Goal: Information Seeking & Learning: Learn about a topic

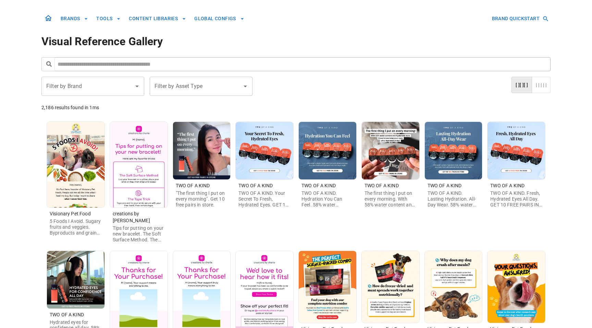
click at [264, 61] on input "text" at bounding box center [302, 64] width 496 height 14
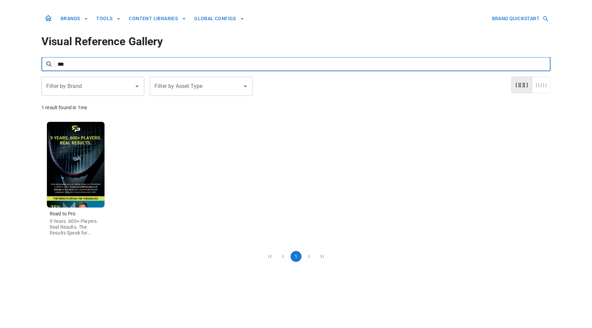
click at [232, 64] on input "***" at bounding box center [302, 64] width 496 height 14
type input "**********"
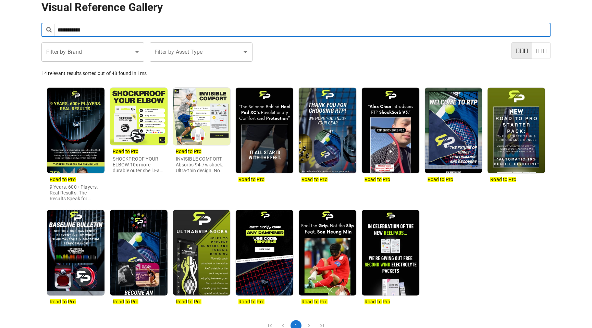
scroll to position [55, 0]
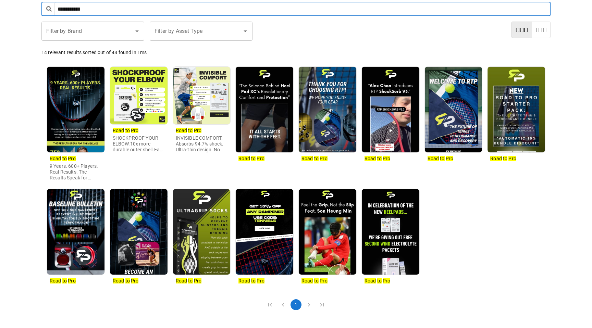
click at [77, 112] on img at bounding box center [76, 110] width 58 height 86
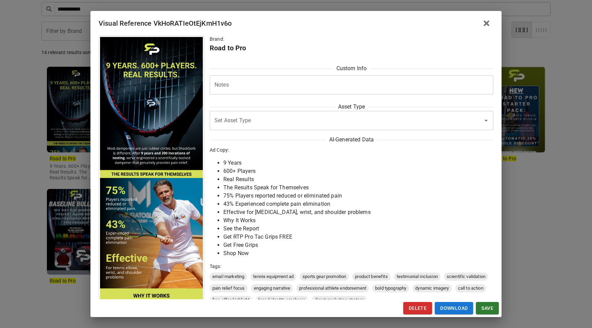
click at [70, 115] on div "Visual Reference VkHoRATIeOtEjKmH1v6o Brand: Road to Pro Custom Info Notes * No…" at bounding box center [296, 164] width 592 height 328
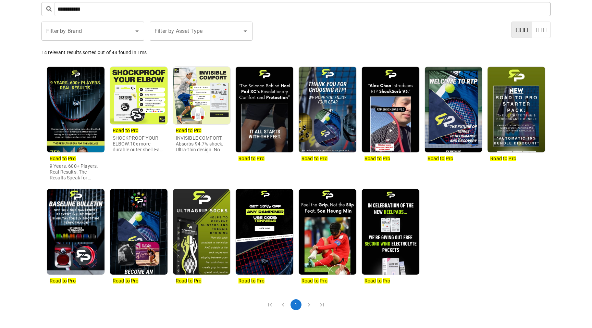
click at [91, 234] on img at bounding box center [76, 232] width 58 height 86
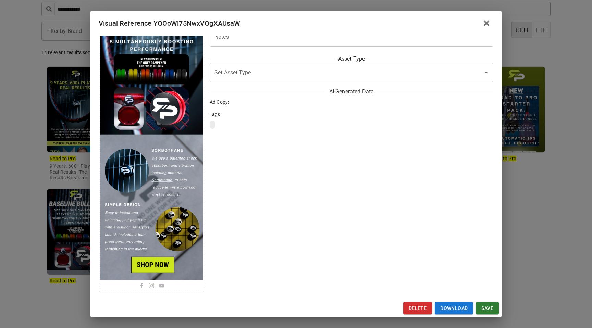
scroll to position [0, 0]
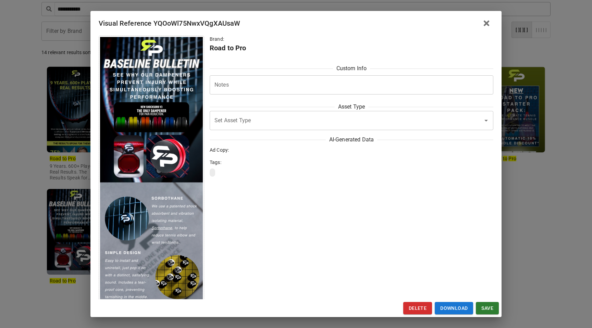
click at [88, 212] on div "Visual Reference YQOoWl75NwxVQgXAUsaW Brand: Road to Pro Custom Info Notes * No…" at bounding box center [296, 164] width 592 height 328
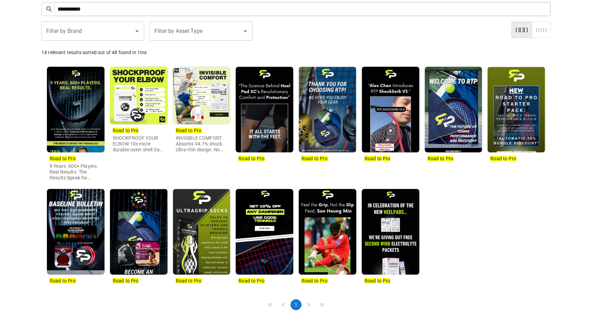
click at [152, 226] on img at bounding box center [139, 232] width 58 height 86
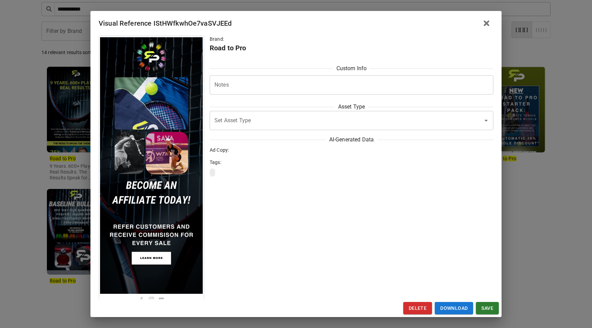
scroll to position [23, 0]
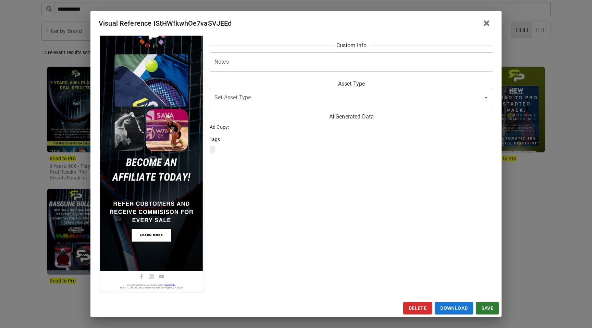
click at [57, 211] on div "Visual Reference IStHWfkwhOe7vaSVJEEd Brand: Road to Pro Custom Info Notes * No…" at bounding box center [296, 164] width 592 height 328
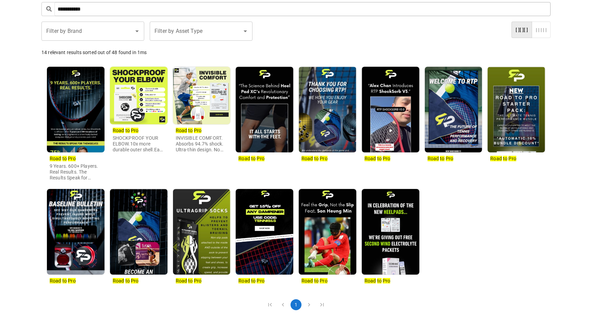
click at [213, 235] on img at bounding box center [202, 232] width 58 height 86
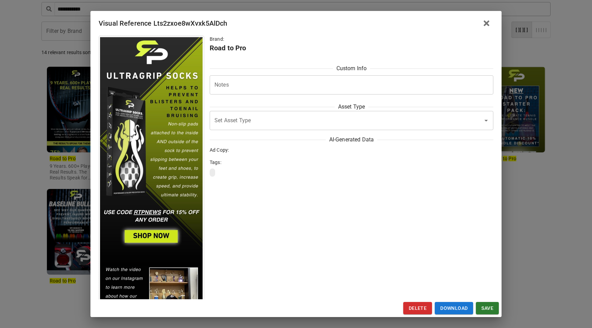
click at [80, 218] on div "Visual Reference Lts2zxoe8wXvxk5AlDch Brand: Road to Pro Custom Info Notes * No…" at bounding box center [296, 164] width 592 height 328
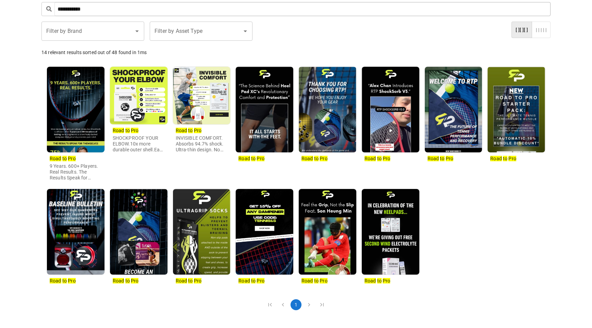
click at [338, 100] on img at bounding box center [328, 110] width 58 height 86
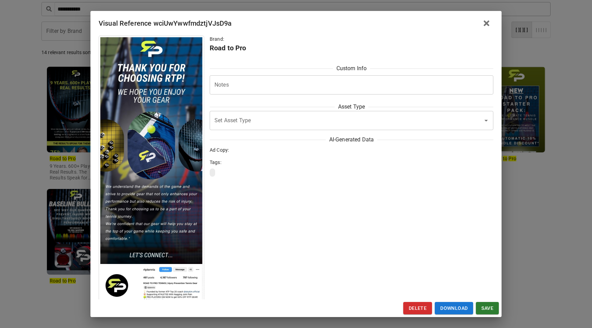
click at [79, 180] on div "Visual Reference wciUwYwwfmdztjVJsD9a Brand: Road to Pro Custom Info Notes * No…" at bounding box center [296, 164] width 592 height 328
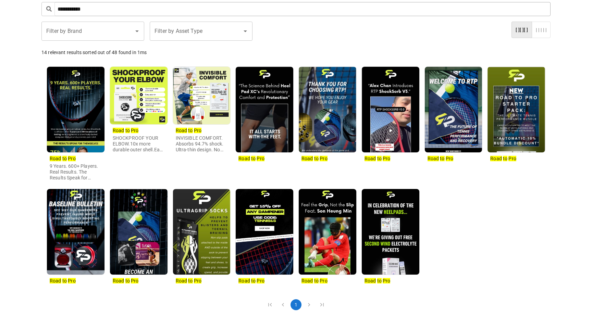
click at [345, 251] on img at bounding box center [328, 232] width 58 height 86
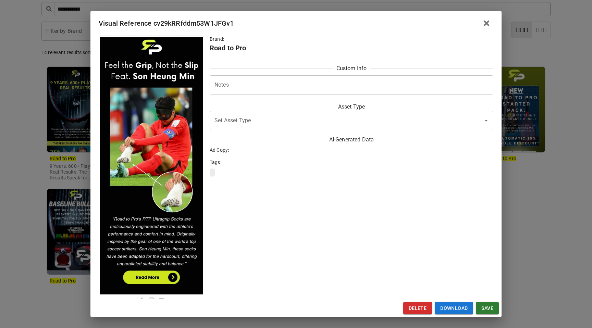
click at [96, 205] on div "Brand: Road to Pro Custom Info Notes * Notes Asset Type Set Asset Type Set Asse…" at bounding box center [295, 168] width 411 height 264
click at [90, 201] on div "Brand: Road to Pro Custom Info Notes * Notes Asset Type Set Asset Type Set Asse…" at bounding box center [295, 168] width 411 height 264
click at [80, 195] on div "Visual Reference cv29kRRfddm53W1JFGv1 Brand: Road to Pro Custom Info Notes * No…" at bounding box center [296, 164] width 592 height 328
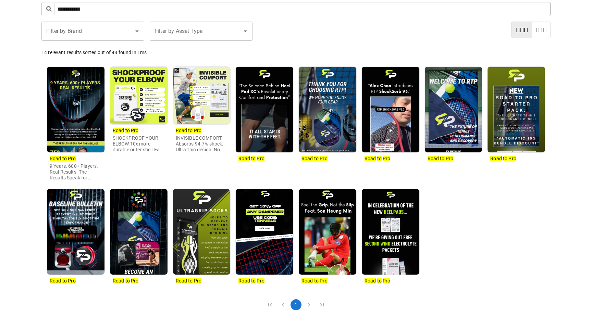
click at [327, 113] on img at bounding box center [328, 110] width 58 height 86
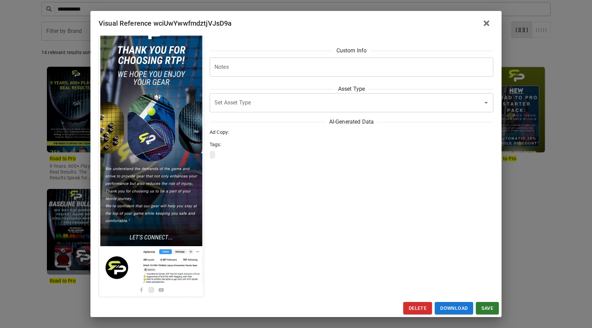
scroll to position [23, 0]
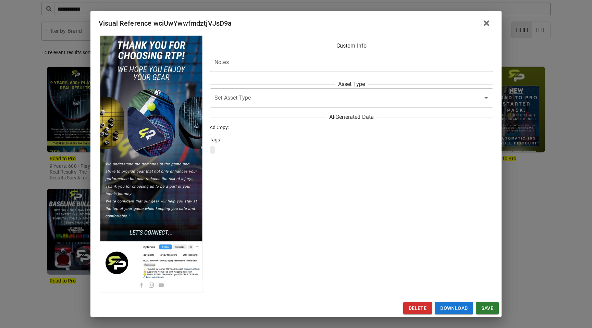
click at [518, 163] on div "Visual Reference wciUwYwwfmdztjVJsD9a Brand: Road to Pro Custom Info Notes * No…" at bounding box center [296, 164] width 592 height 328
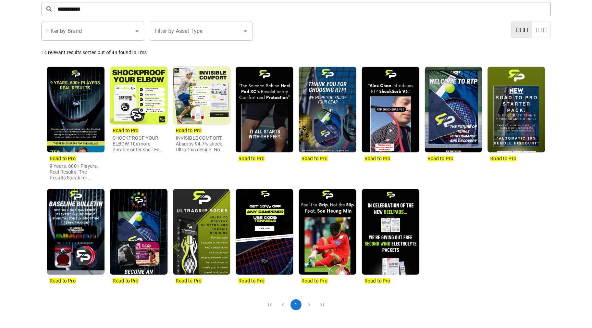
click at [458, 115] on img at bounding box center [454, 110] width 58 height 86
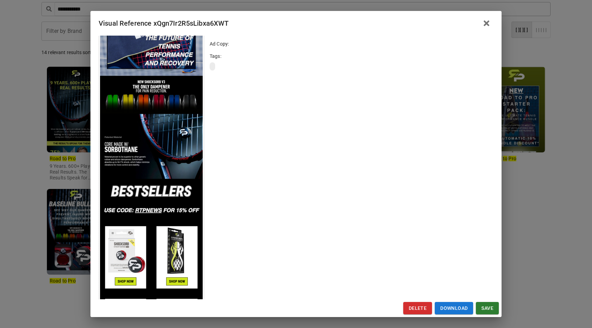
scroll to position [0, 0]
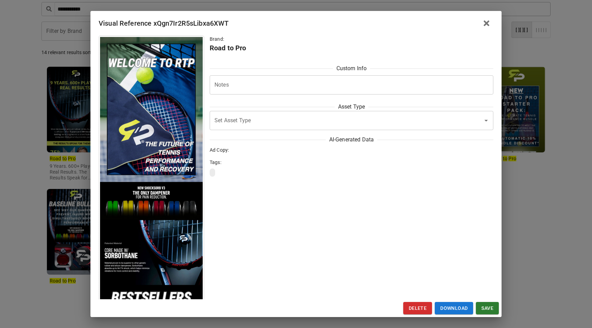
click at [75, 96] on div "Visual Reference xQgn7Ir2R5sLibxa6XWT Brand: Road to Pro Custom Info Notes * No…" at bounding box center [296, 164] width 592 height 328
